Goal: Task Accomplishment & Management: Manage account settings

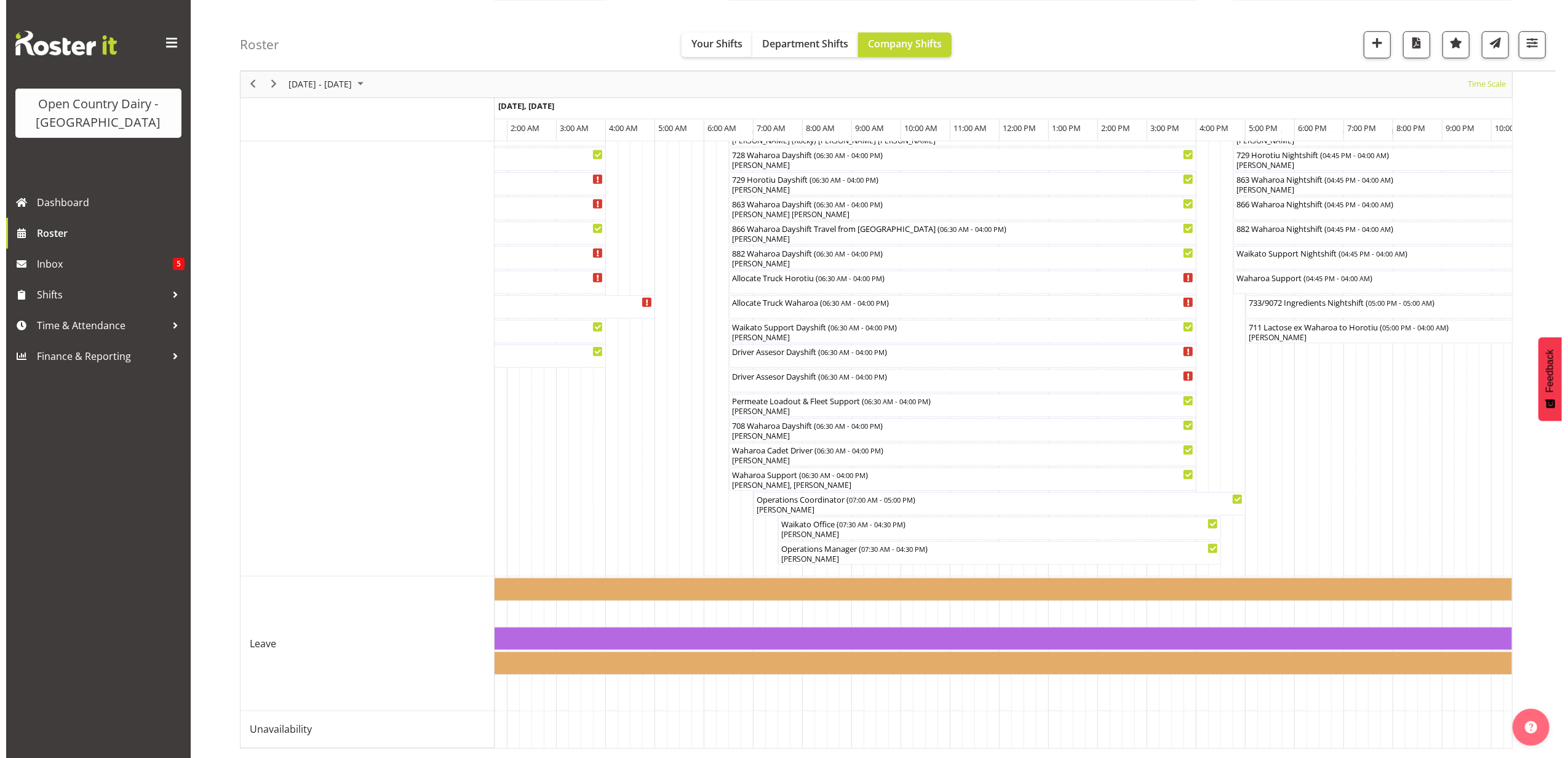
scroll to position [899, 0]
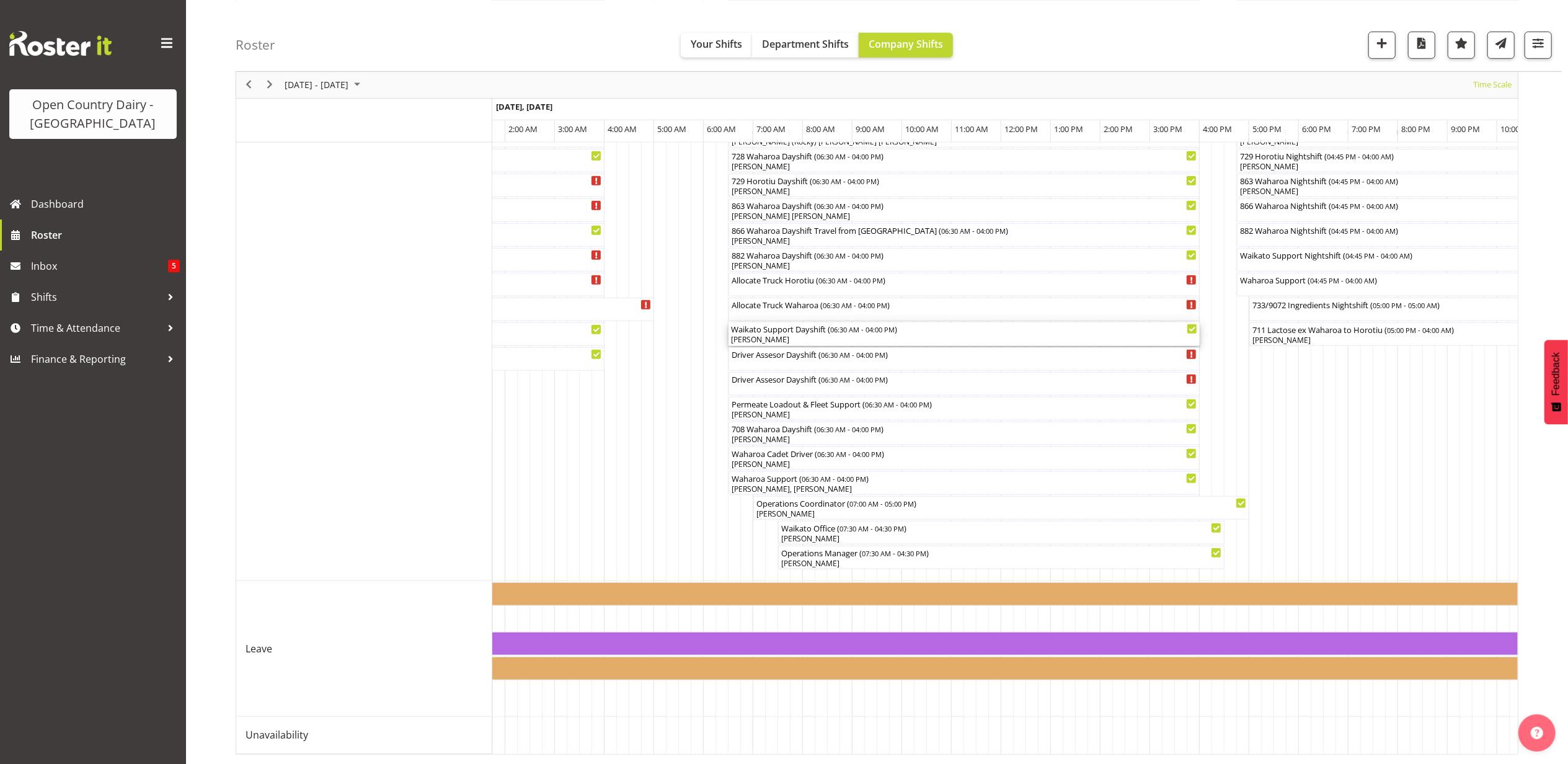
click at [793, 334] on div "[PERSON_NAME]" at bounding box center [964, 340] width 466 height 11
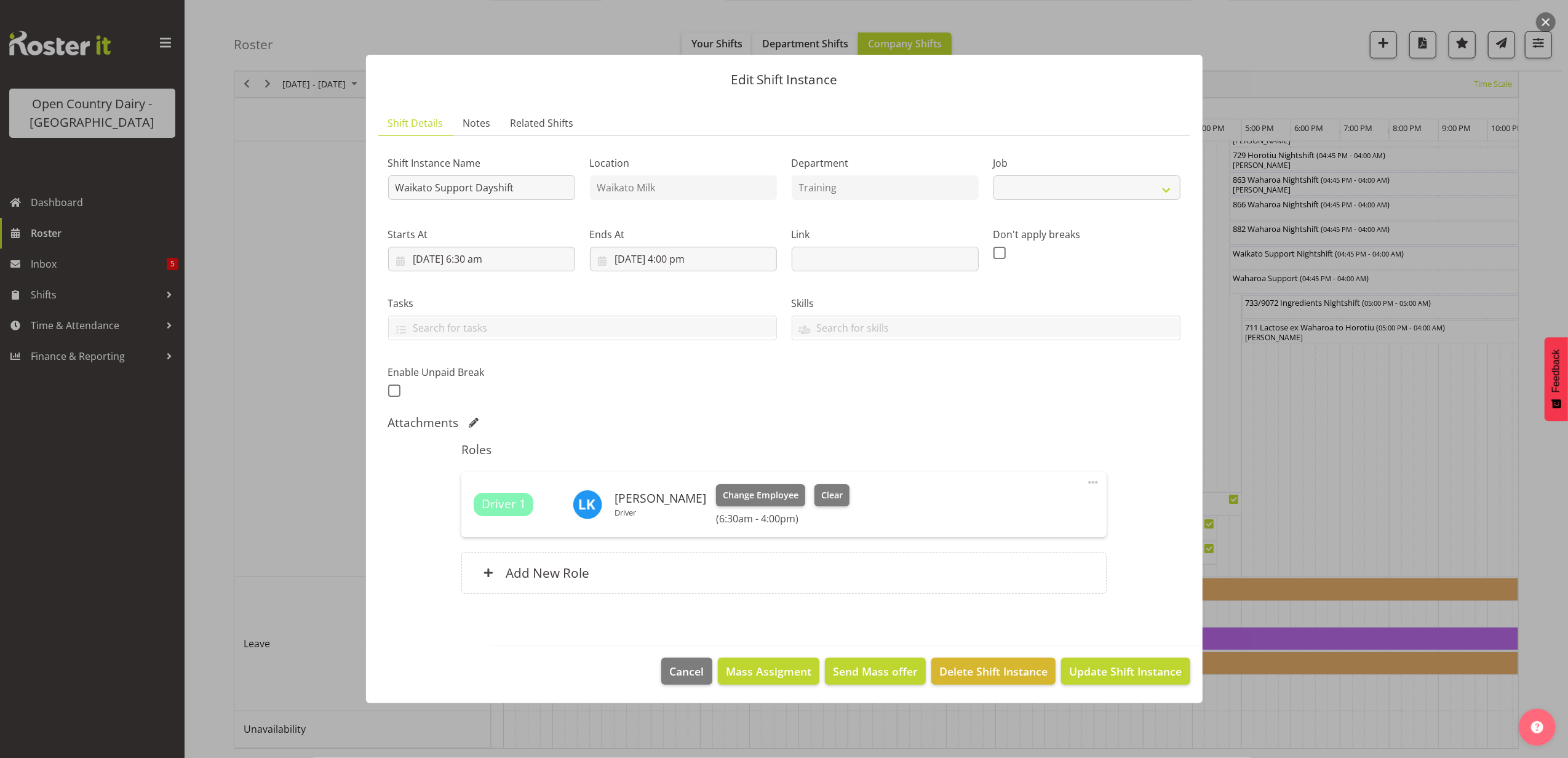
select select "9052"
click at [827, 496] on span "Clear" at bounding box center [832, 496] width 21 height 14
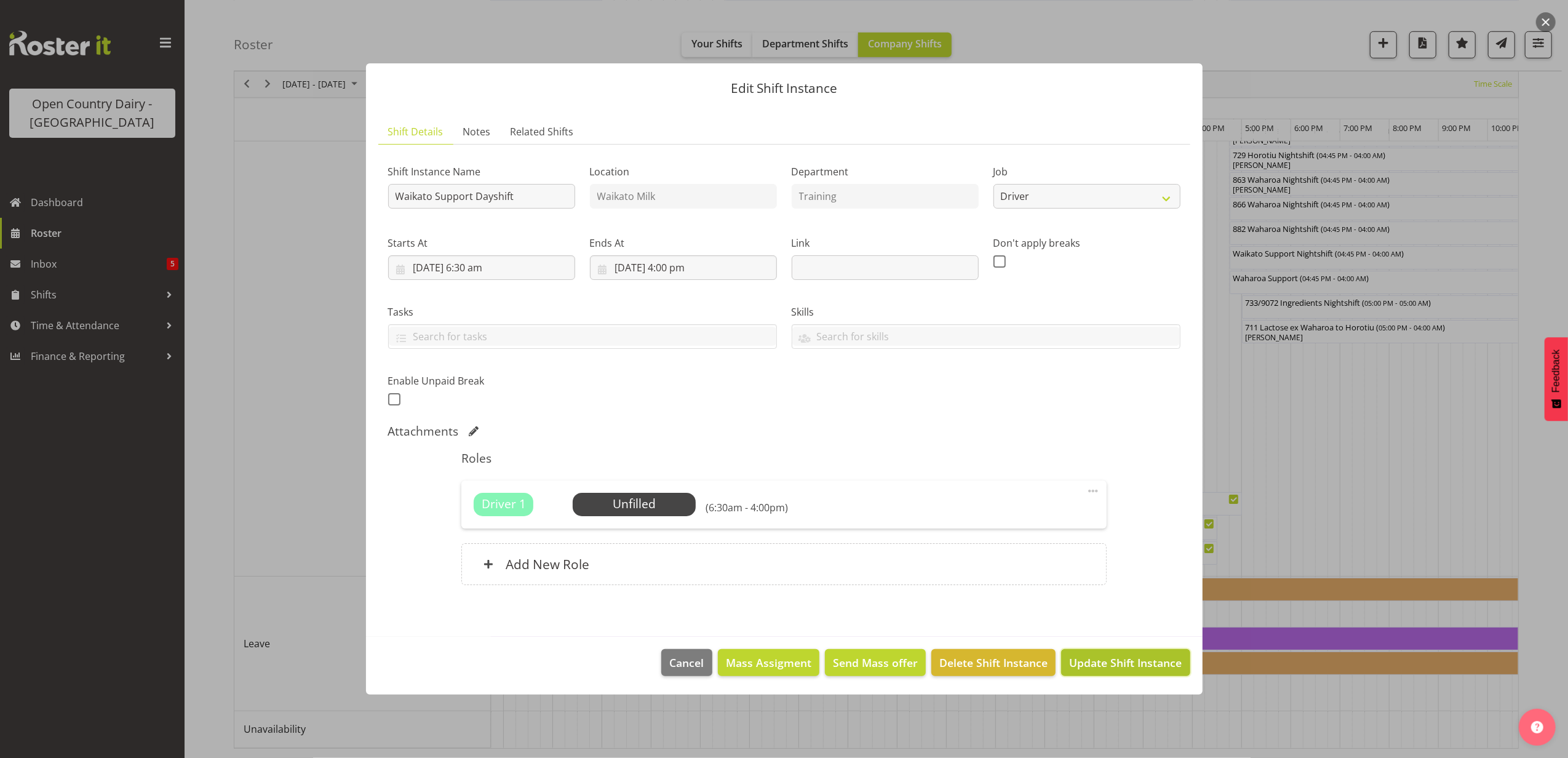
click at [1121, 657] on span "Update Shift Instance" at bounding box center [1125, 663] width 113 height 16
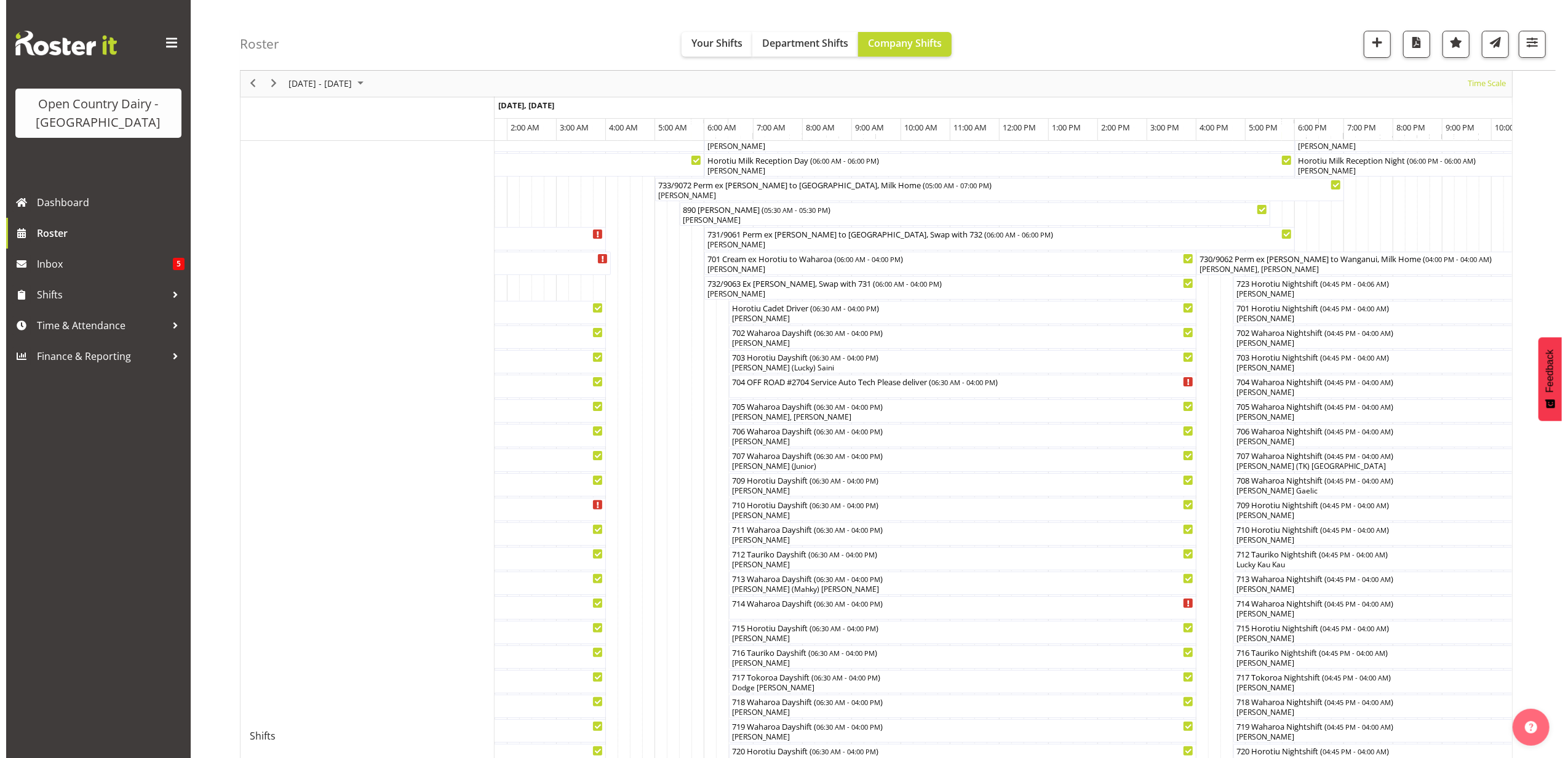
scroll to position [246, 0]
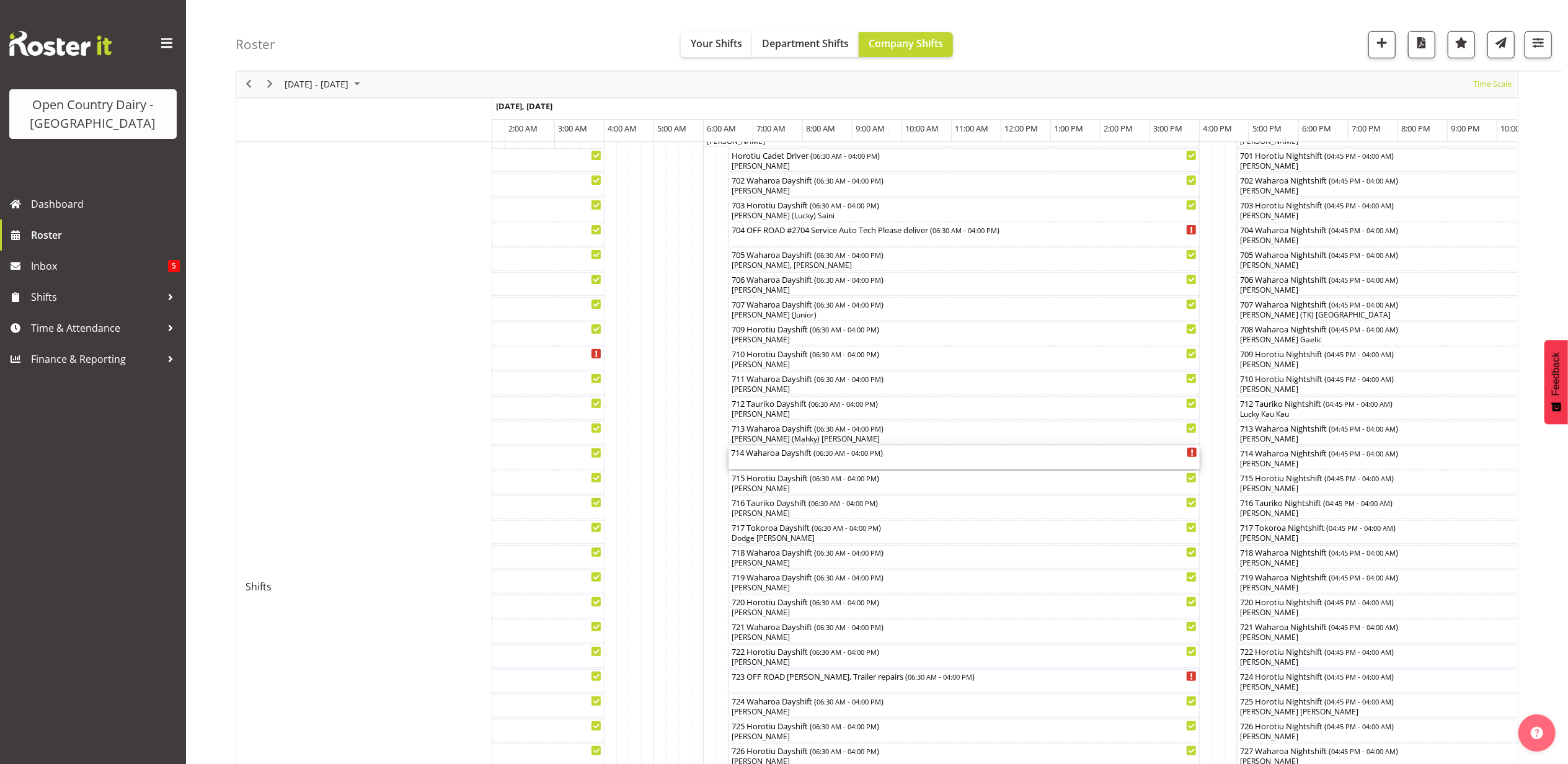
click at [806, 464] on div "714 Waharoa Dayshift ( 06:30 AM - 04:00 PM )" at bounding box center [964, 457] width 466 height 24
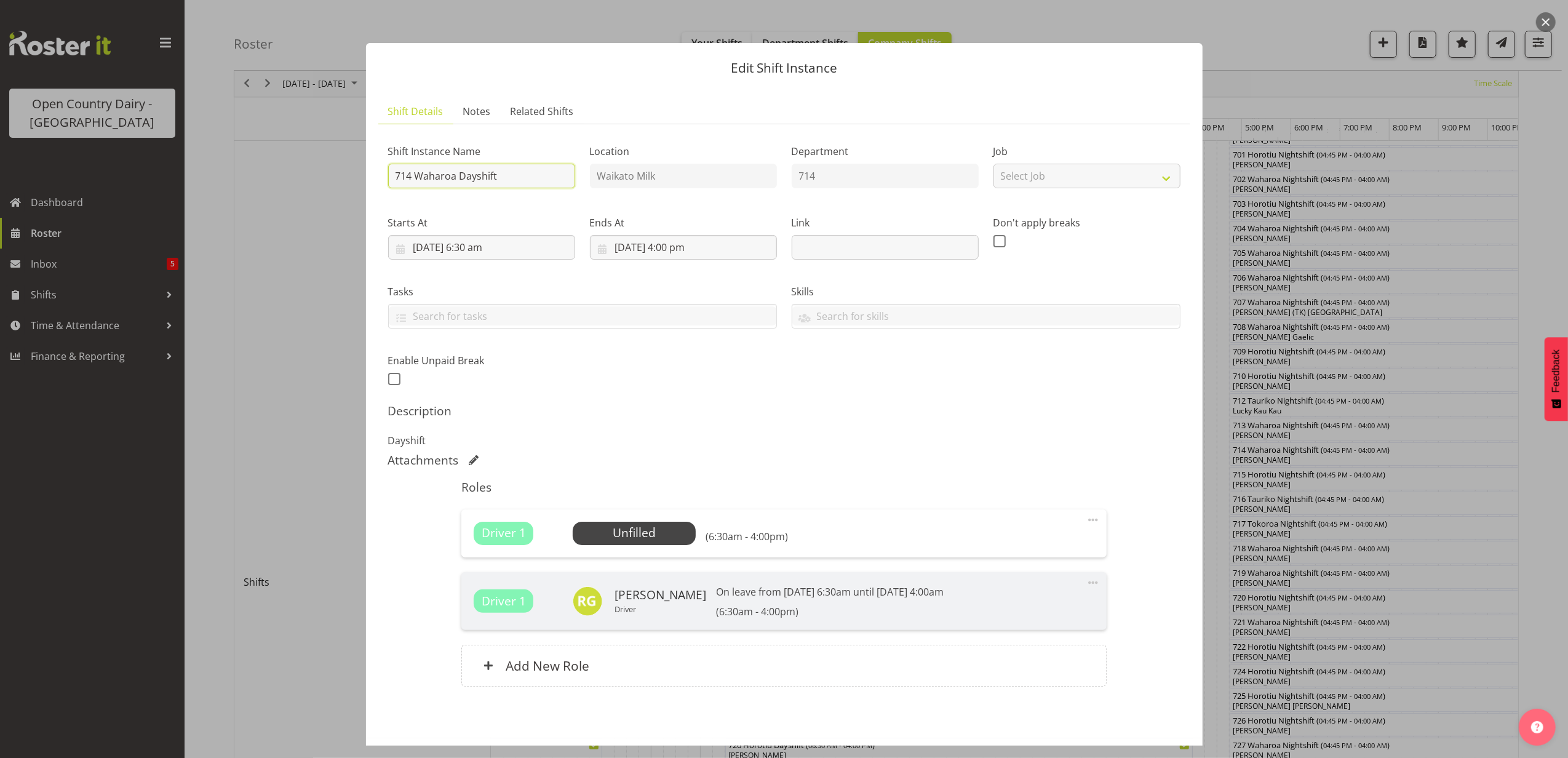
click at [508, 175] on input "714 Waharoa Dayshift" at bounding box center [482, 176] width 187 height 25
type input "714 Waharoa Dayshift Drive to [GEOGRAPHIC_DATA]"
click at [480, 244] on input "[DATE] 6:30 am" at bounding box center [482, 247] width 187 height 25
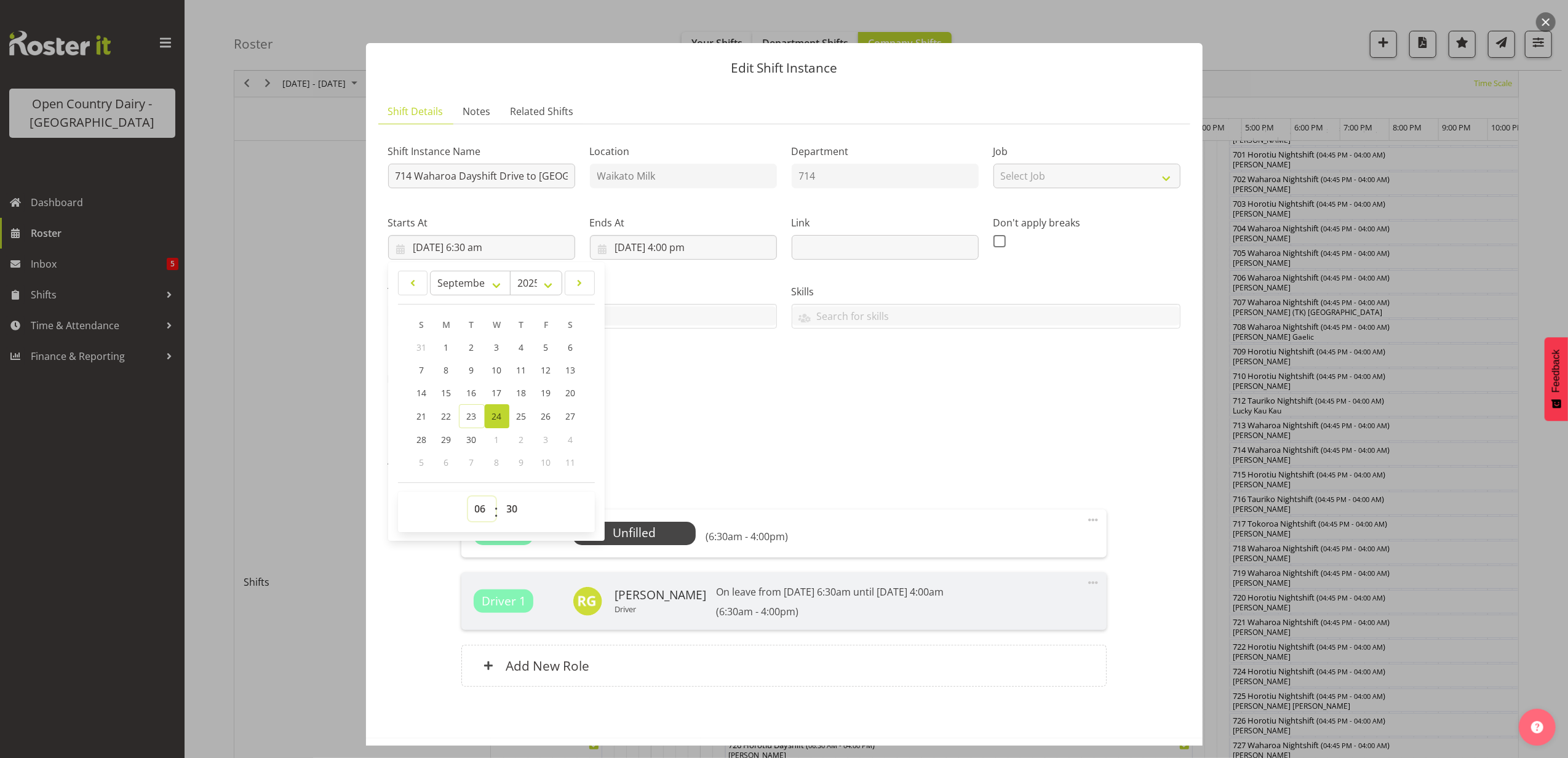
click at [478, 509] on select "00 01 02 03 04 05 06 07 08 09 10 11 12 13 14 15 16 17 18 19 20 21 22 23" at bounding box center [482, 509] width 27 height 25
select select "7"
click at [468, 497] on select "00 01 02 03 04 05 06 07 08 09 10 11 12 13 14 15 16 17 18 19 20 21 22 23" at bounding box center [482, 509] width 27 height 25
type input "[DATE] 7:30 am"
click at [1099, 468] on div "Shift Instance Name 714 Waharoa Dayshift Drive to [GEOGRAPHIC_DATA] Location [G…" at bounding box center [784, 417] width 793 height 567
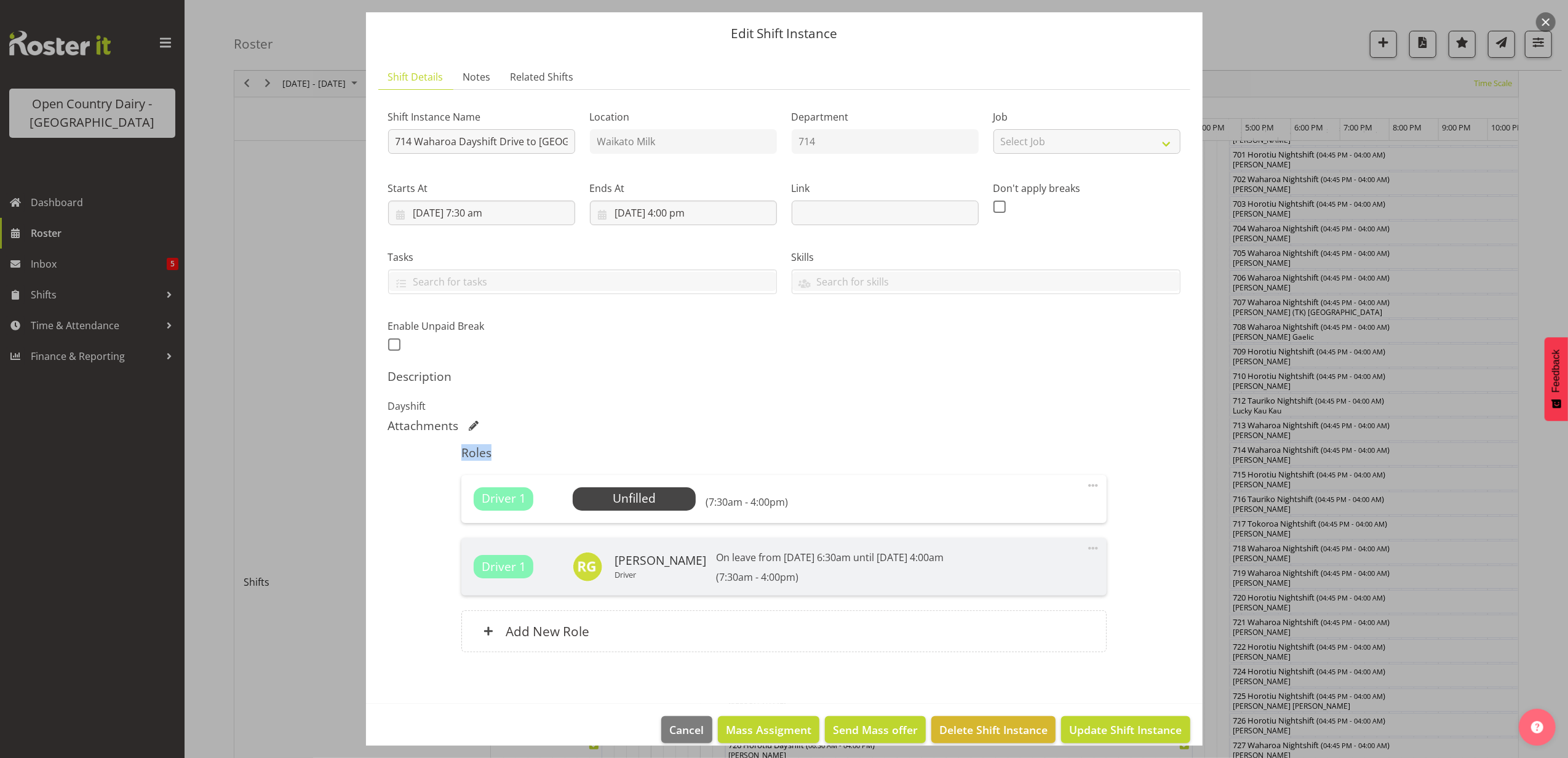
scroll to position [51, 0]
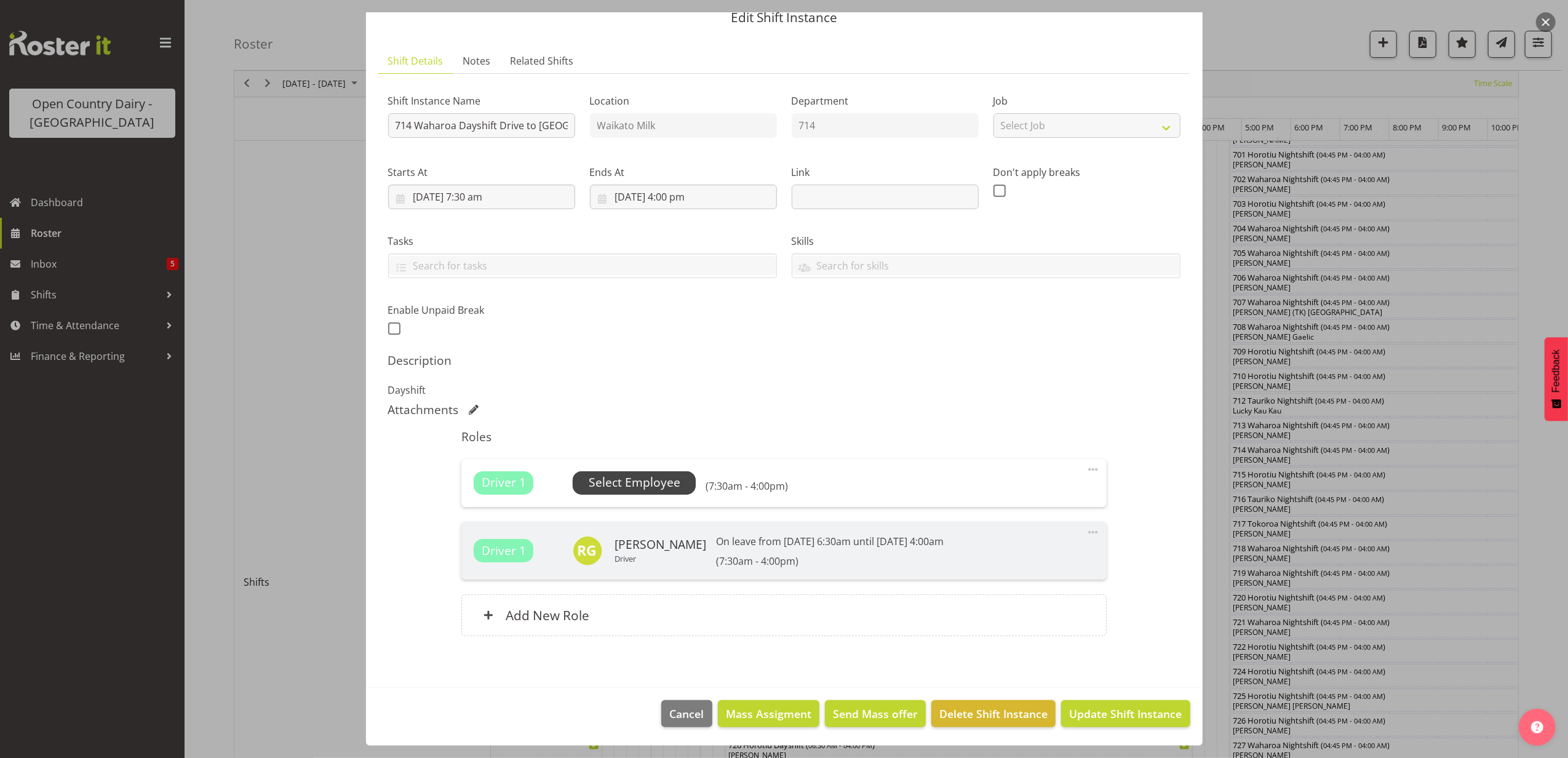
click at [633, 481] on span "Select Employee" at bounding box center [635, 483] width 92 height 18
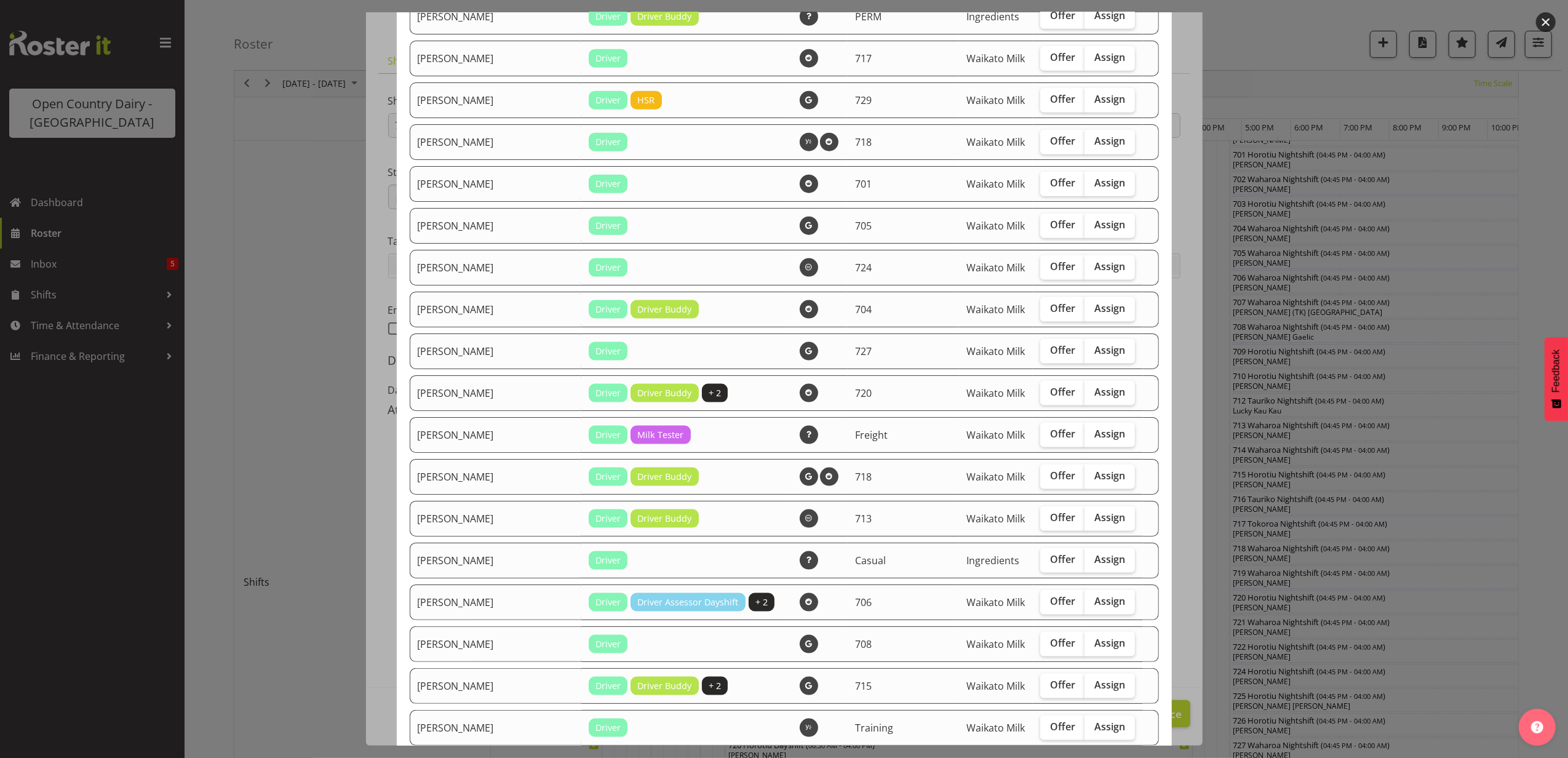
scroll to position [1559, 0]
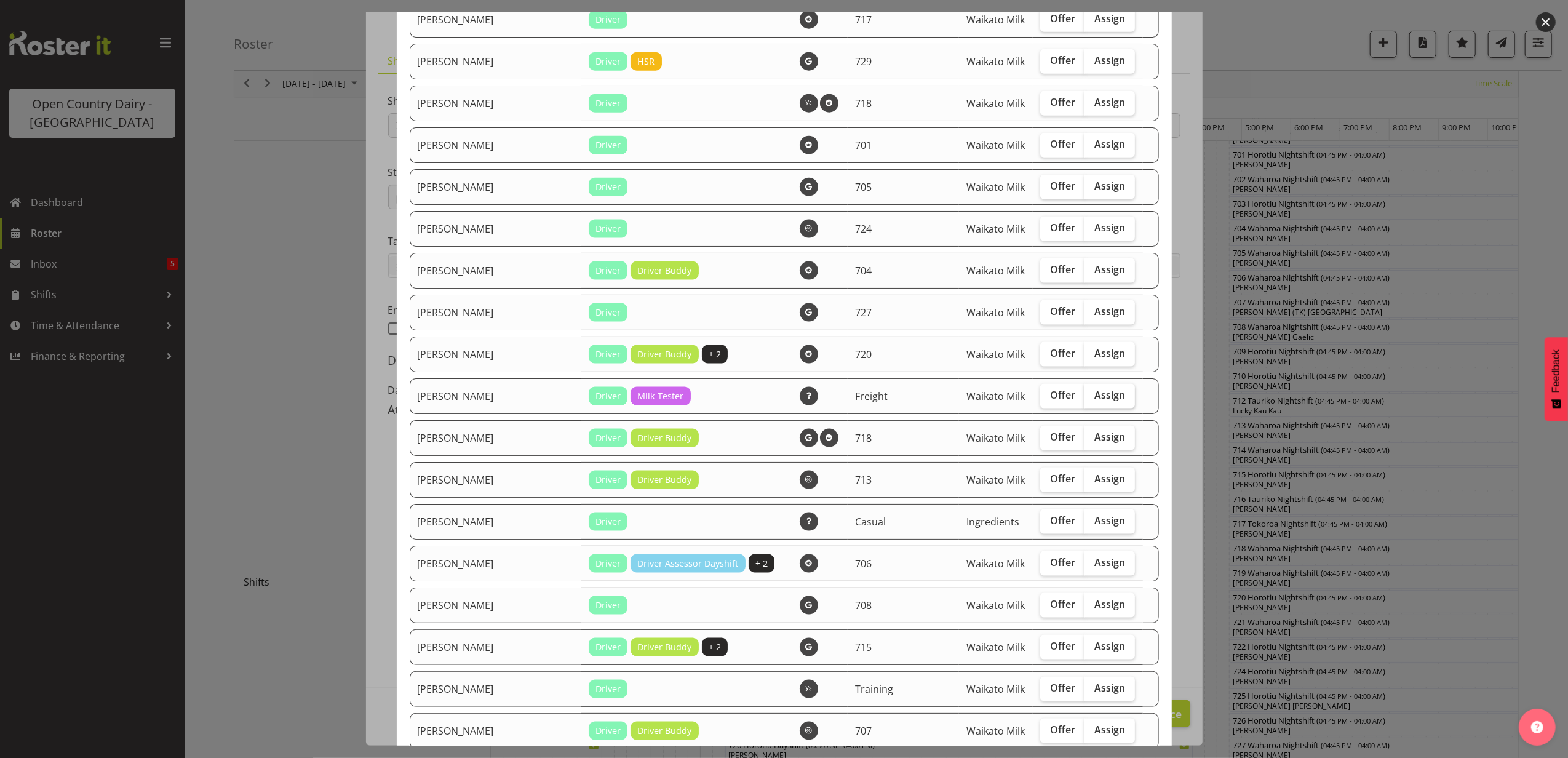
click at [1084, 389] on label "Assign" at bounding box center [1110, 396] width 51 height 25
click at [1084, 391] on input "Assign" at bounding box center [1088, 395] width 8 height 8
checkbox input "true"
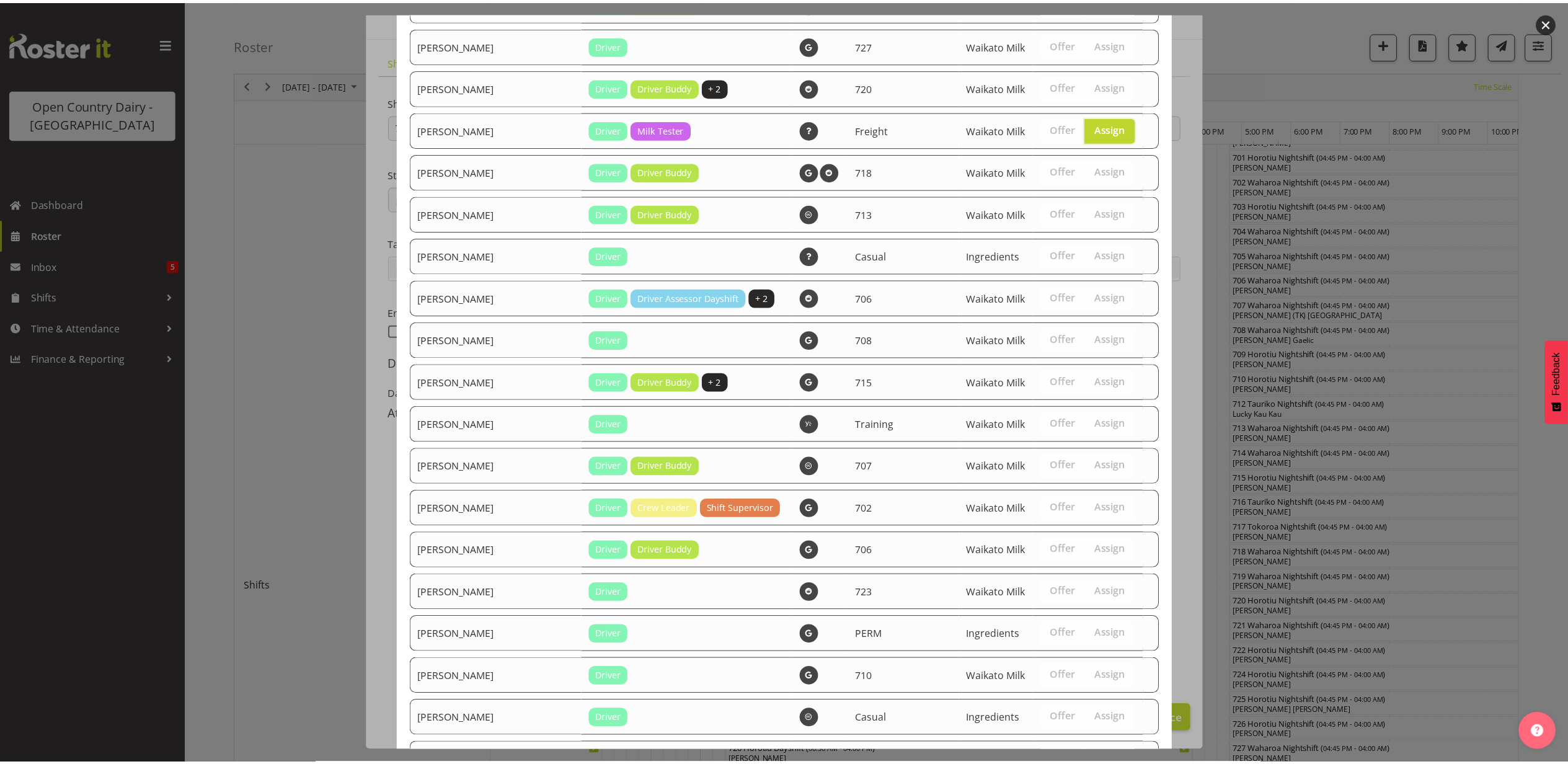
scroll to position [2200, 0]
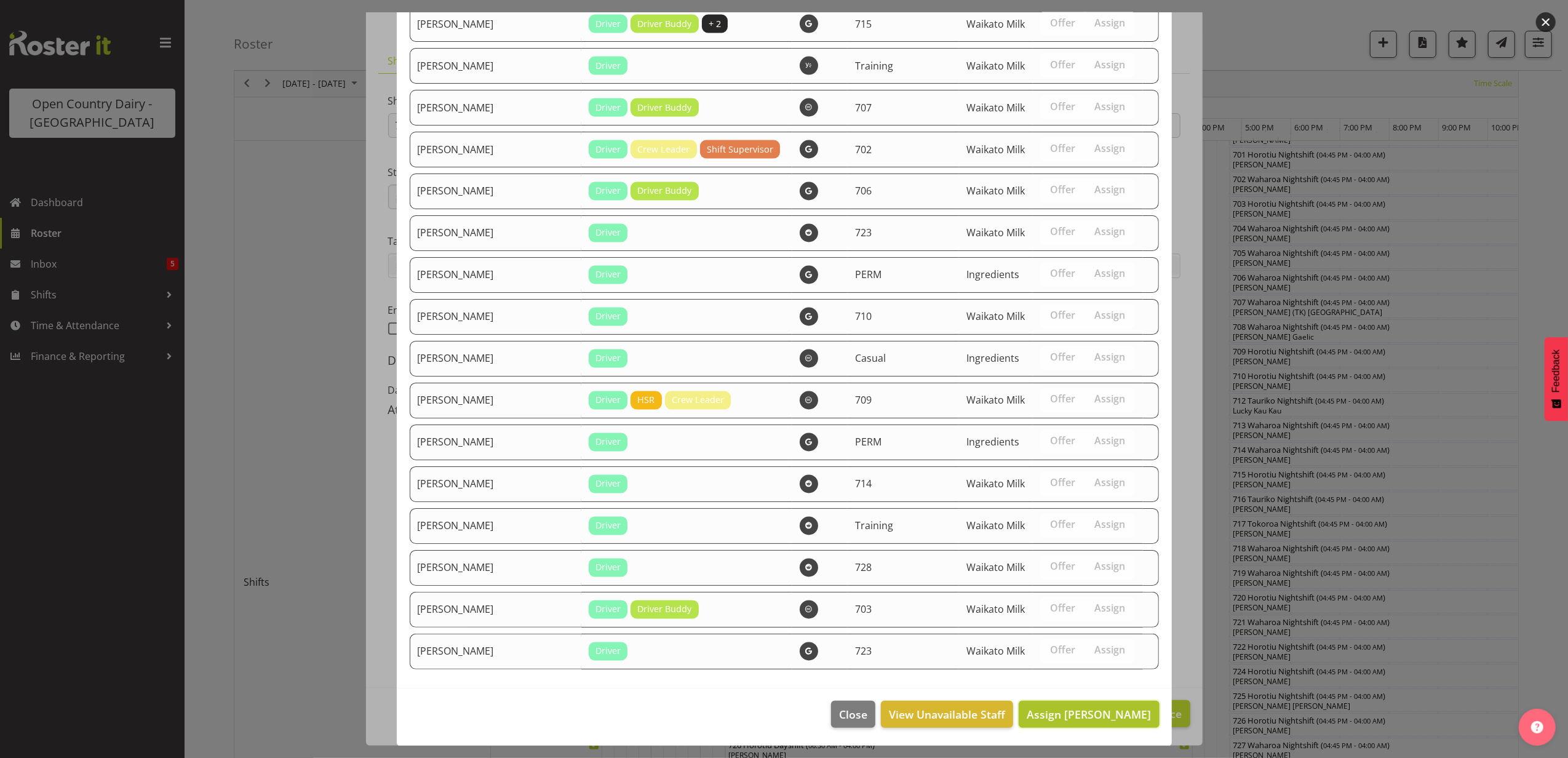
click at [1106, 707] on span "Assign [PERSON_NAME]" at bounding box center [1088, 715] width 124 height 15
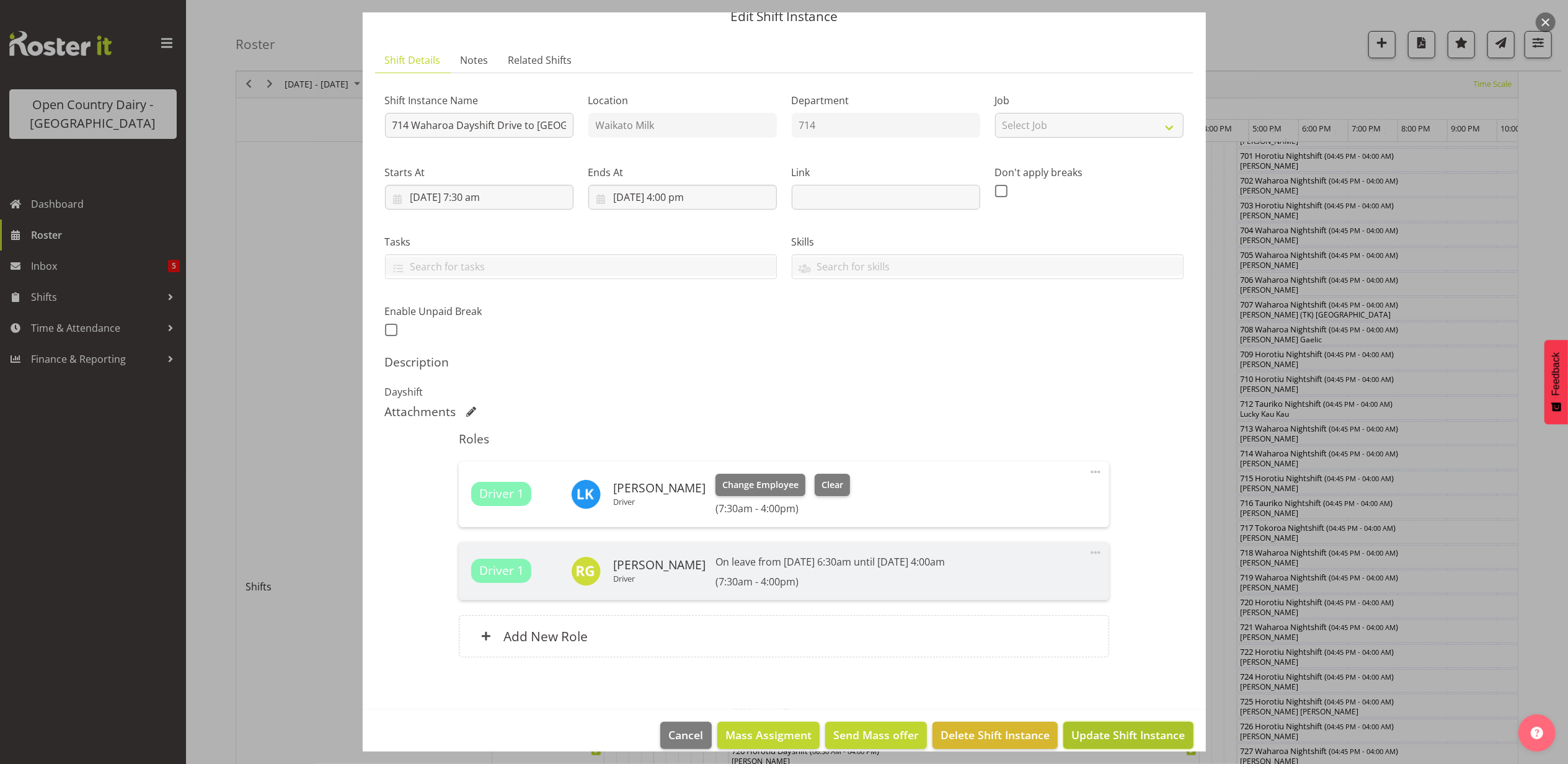
click at [1110, 732] on span "Update Shift Instance" at bounding box center [1128, 735] width 113 height 16
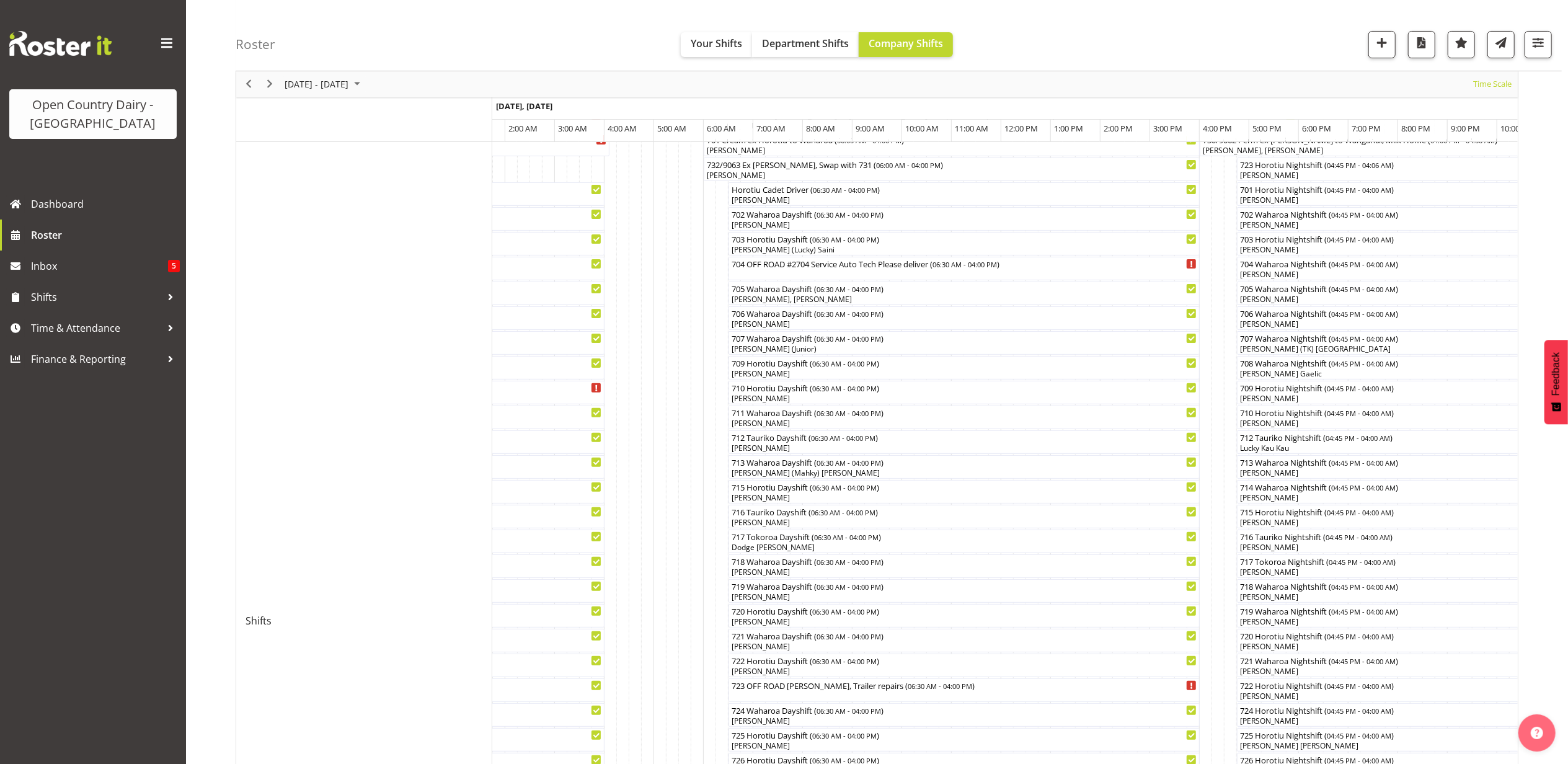
scroll to position [165, 0]
